Goal: Information Seeking & Learning: Find specific fact

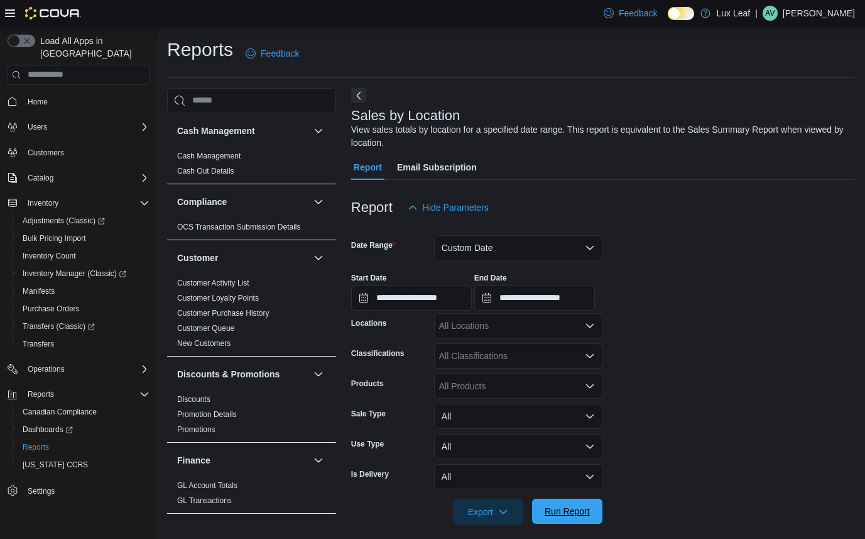
scroll to position [675, 0]
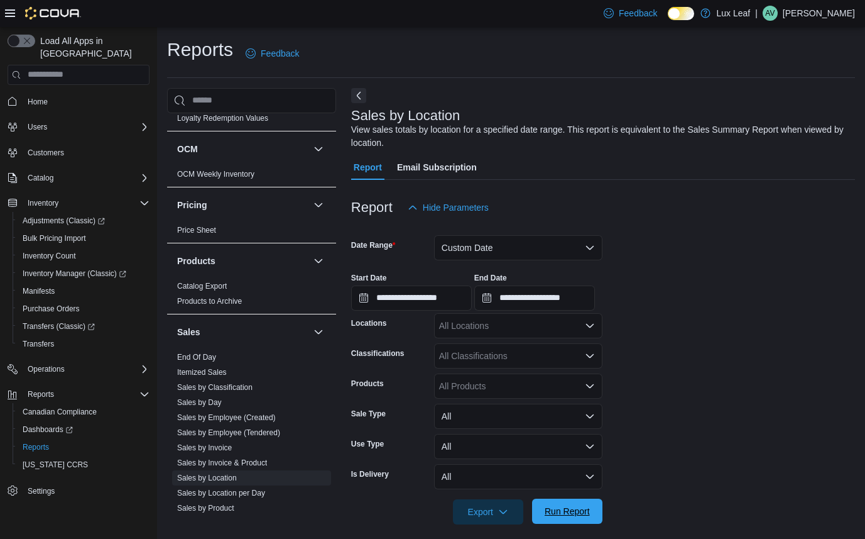
click at [579, 514] on span "Run Report" at bounding box center [567, 511] width 45 height 13
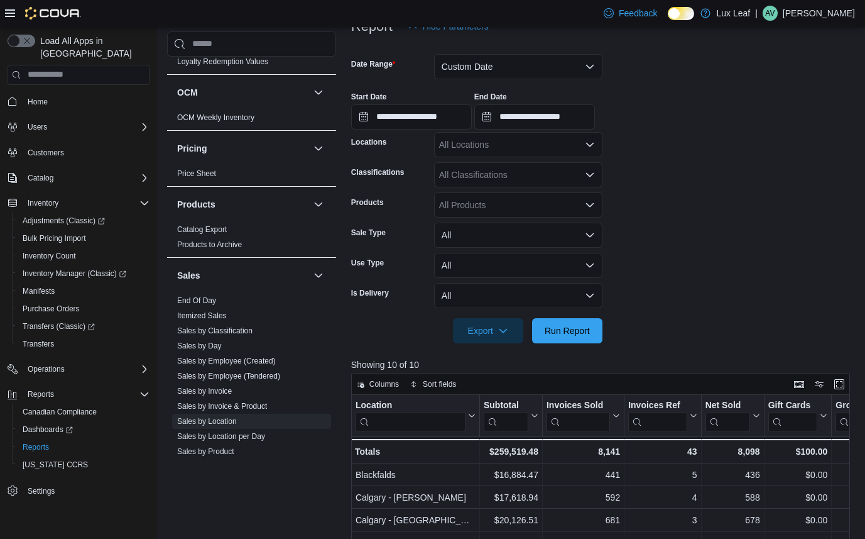
scroll to position [456, 0]
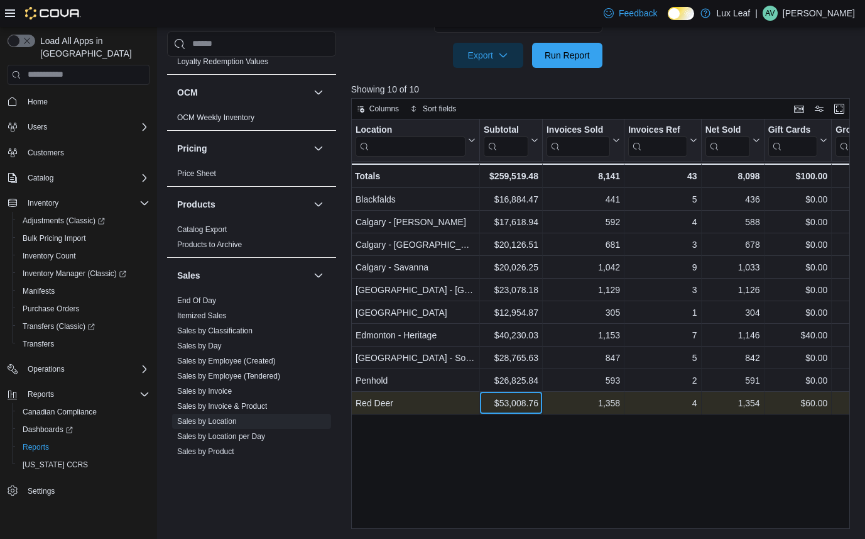
click at [512, 399] on div "$53,008.76" at bounding box center [511, 402] width 55 height 15
copy div "53,008.76"
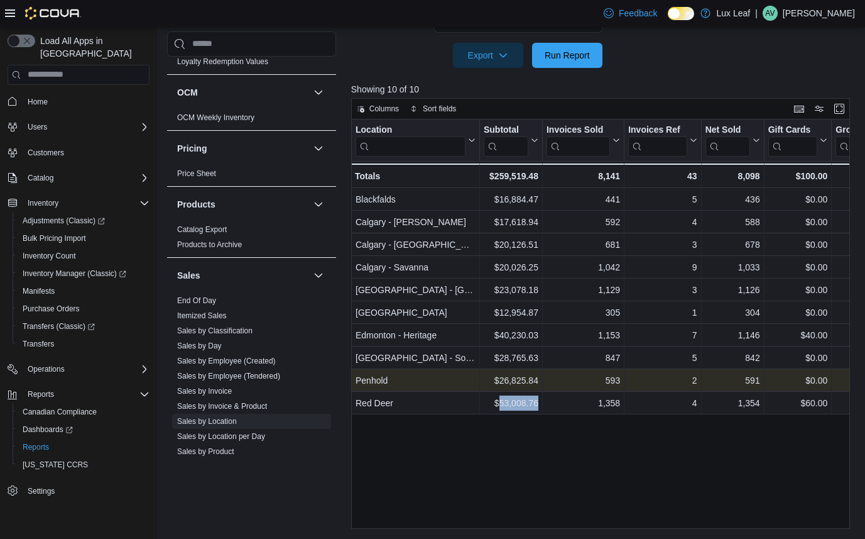
click at [529, 375] on div "$26,825.84" at bounding box center [511, 380] width 55 height 15
copy div "26,825.84"
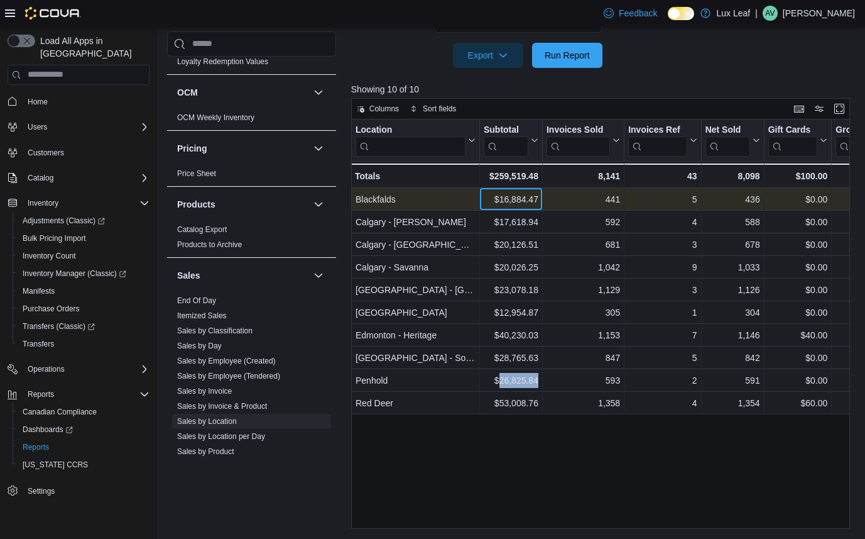
click at [497, 196] on div "$16,884.47" at bounding box center [511, 199] width 55 height 15
copy div "16,884.47"
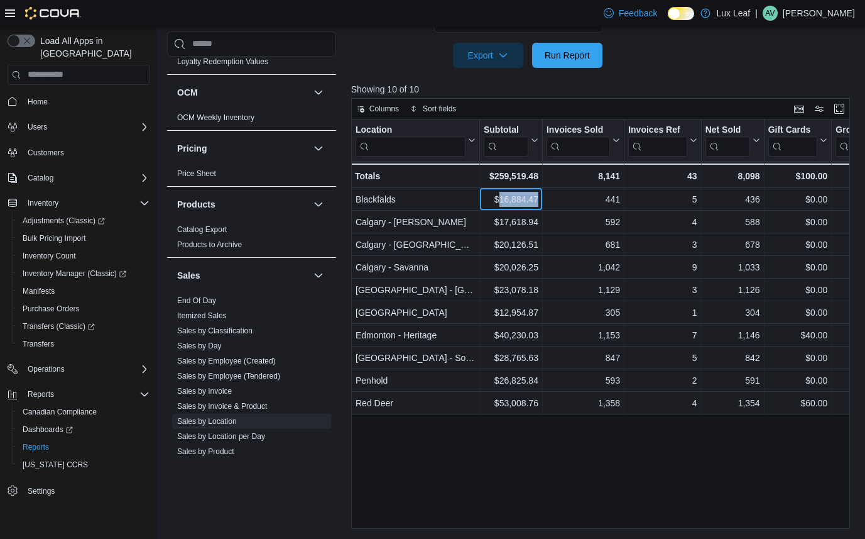
copy div "16,884.47"
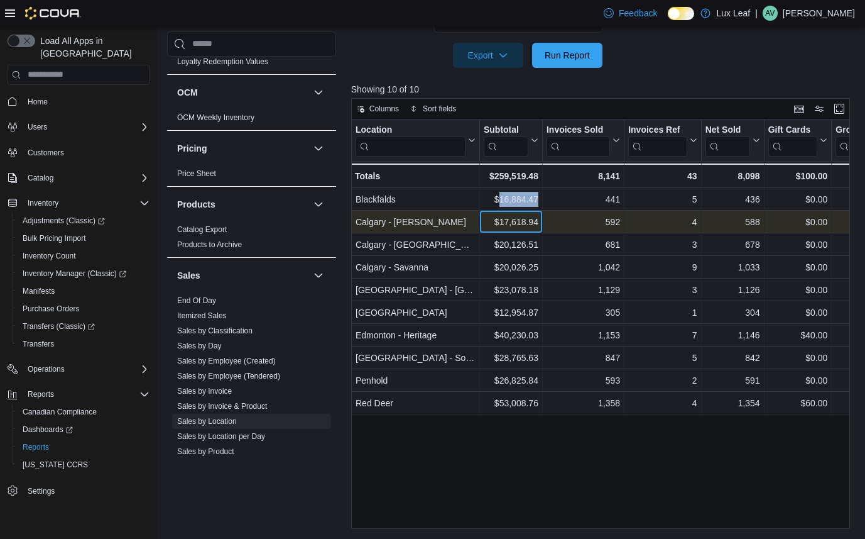
click at [525, 222] on div "$17,618.94" at bounding box center [511, 221] width 55 height 15
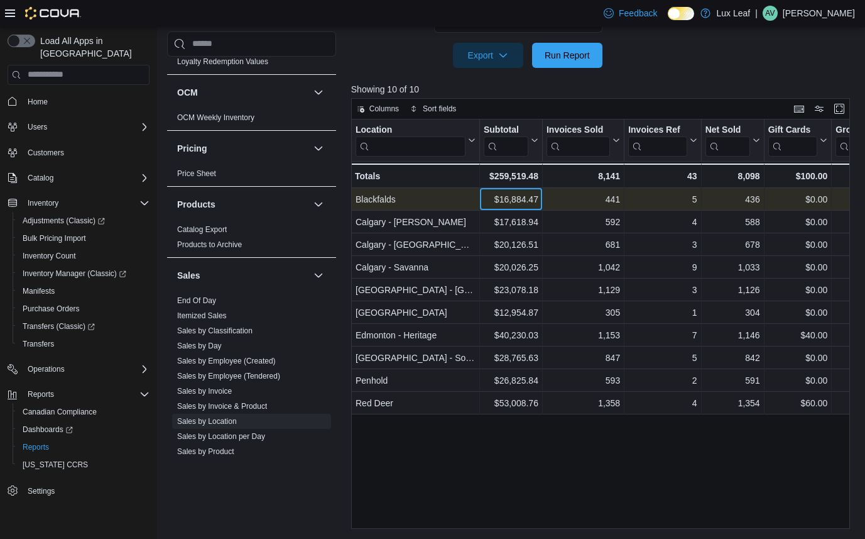
click at [517, 199] on div "$16,884.47" at bounding box center [511, 199] width 55 height 15
copy div "16,884.47"
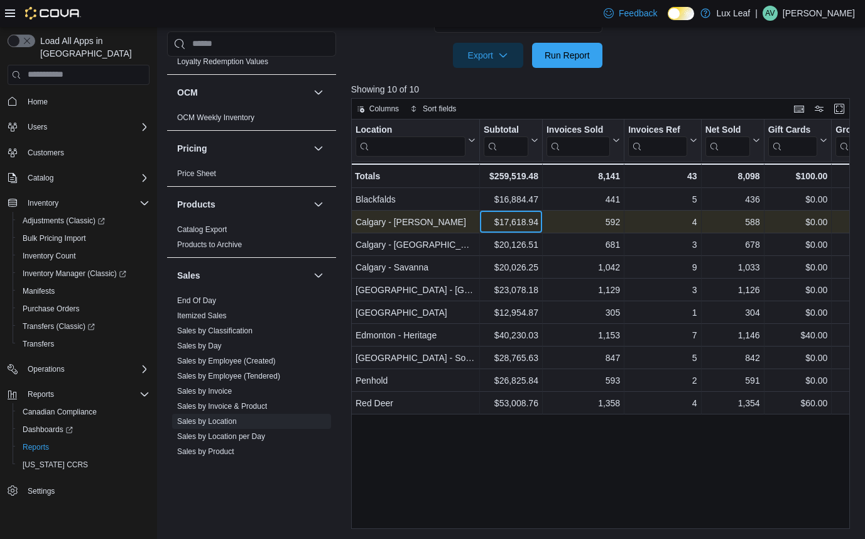
click at [524, 221] on div "$17,618.94" at bounding box center [511, 221] width 55 height 15
copy div "17,618.94"
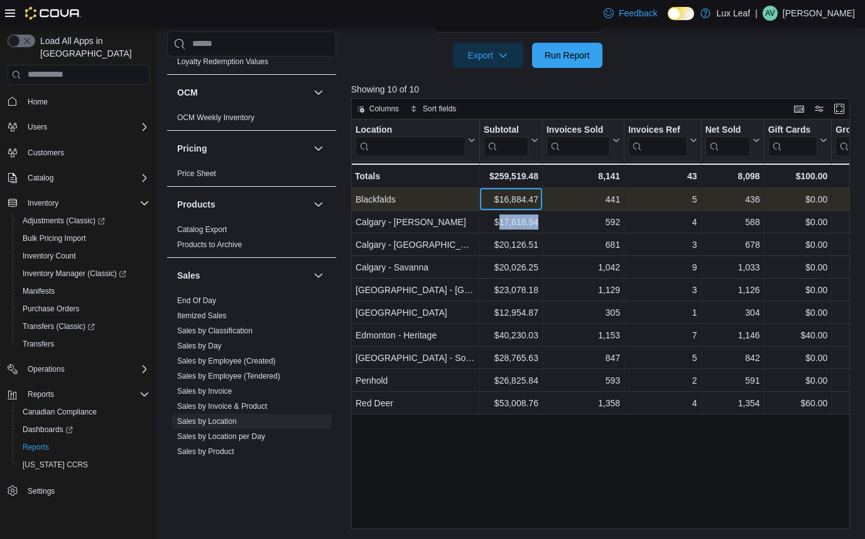
click at [506, 199] on div "$16,884.47" at bounding box center [511, 199] width 55 height 15
copy div "16,884.47"
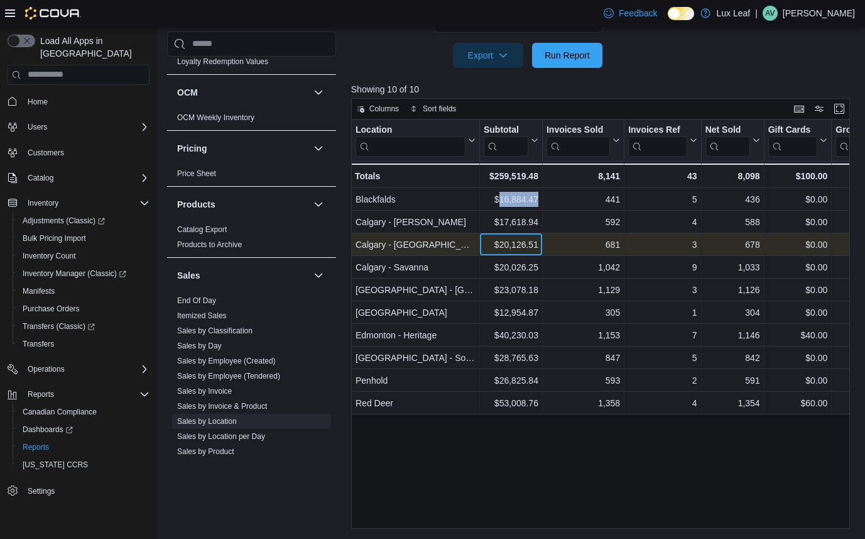
click at [526, 253] on div "$20,126.51 - Subtotal, column 2, row 3" at bounding box center [511, 244] width 63 height 23
copy div "$20,126.51"
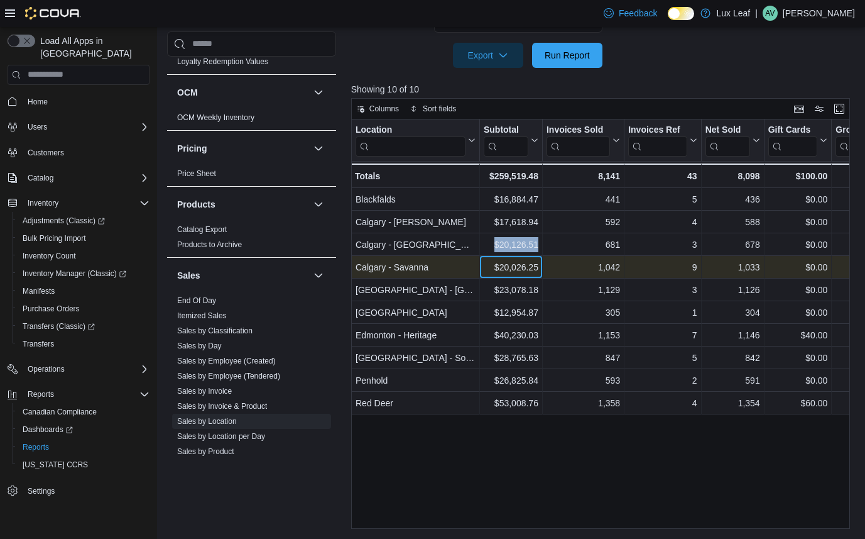
click at [518, 262] on div "$20,026.25" at bounding box center [511, 267] width 55 height 15
copy div "20,026.25"
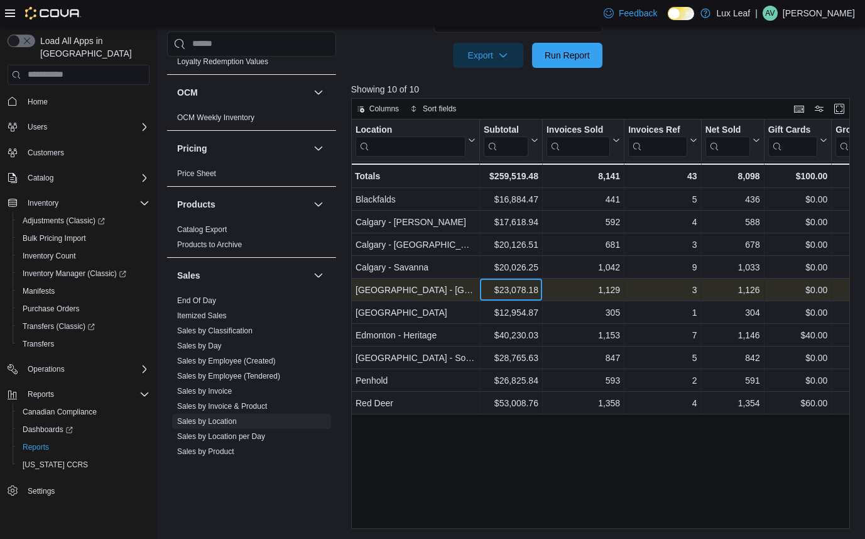
click at [512, 296] on div "$23,078.18" at bounding box center [511, 289] width 55 height 15
click at [512, 293] on div "$23,078.18" at bounding box center [511, 289] width 55 height 15
copy div "23,078.18"
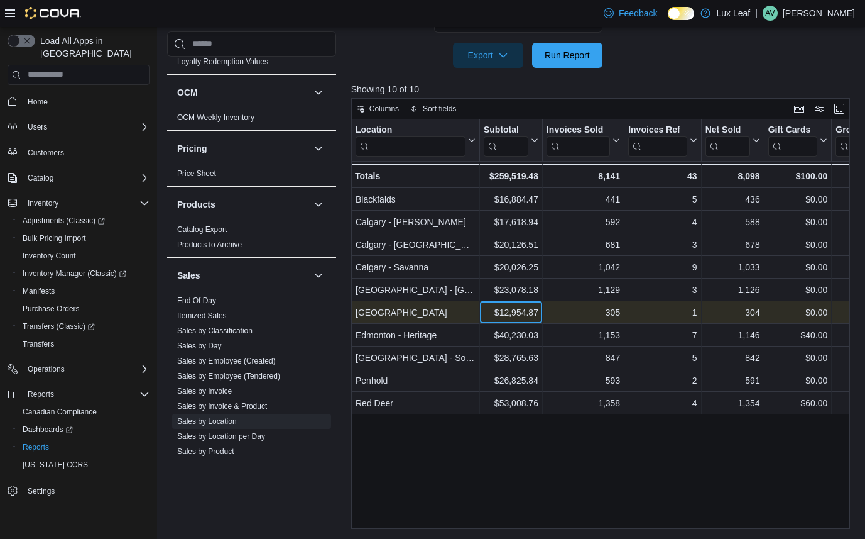
click at [523, 317] on div "$12,954.87" at bounding box center [511, 312] width 55 height 15
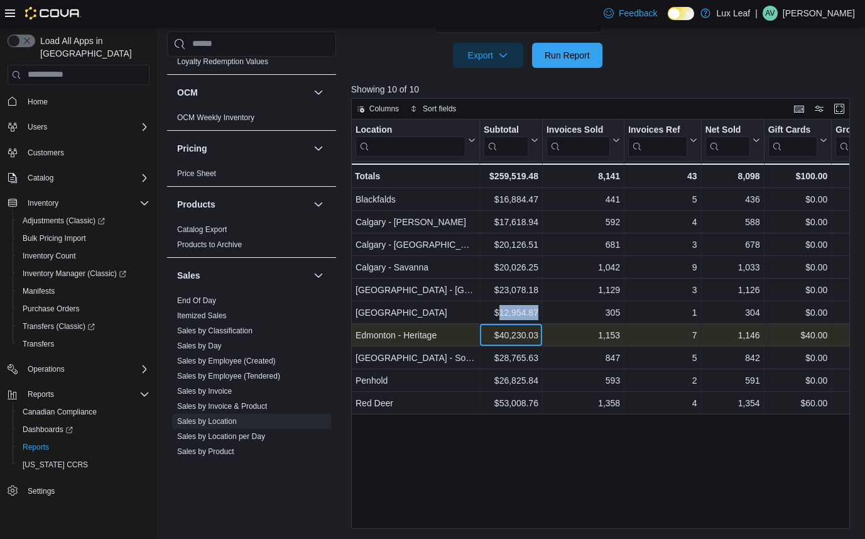
click at [518, 331] on div "$40,230.03" at bounding box center [511, 334] width 55 height 15
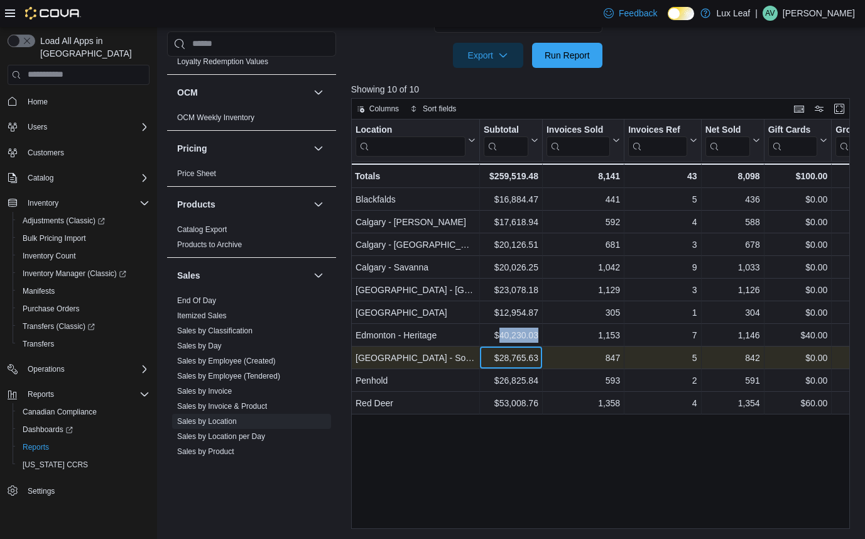
click at [526, 355] on div "$28,765.63" at bounding box center [511, 357] width 55 height 15
